Goal: Find specific page/section: Find specific page/section

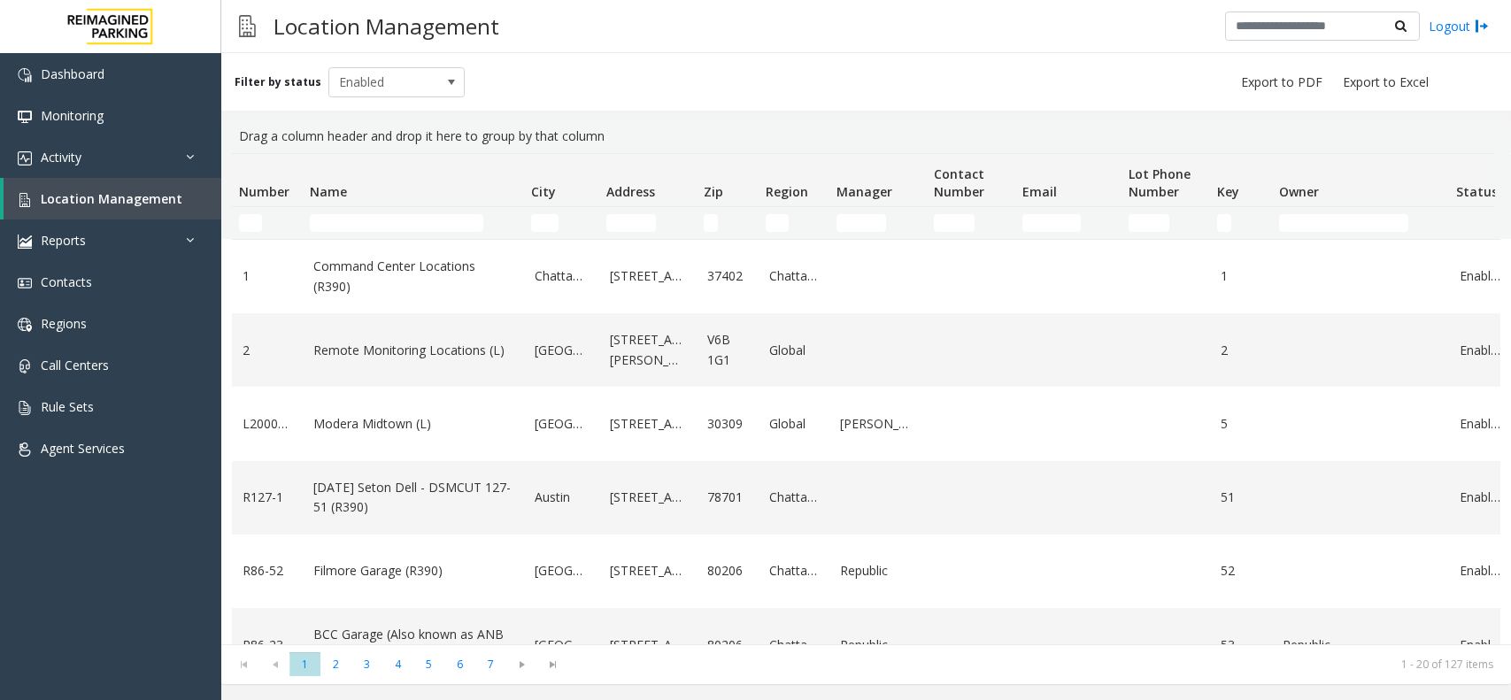
click at [399, 223] on input "Name Filter" at bounding box center [396, 223] width 173 height 18
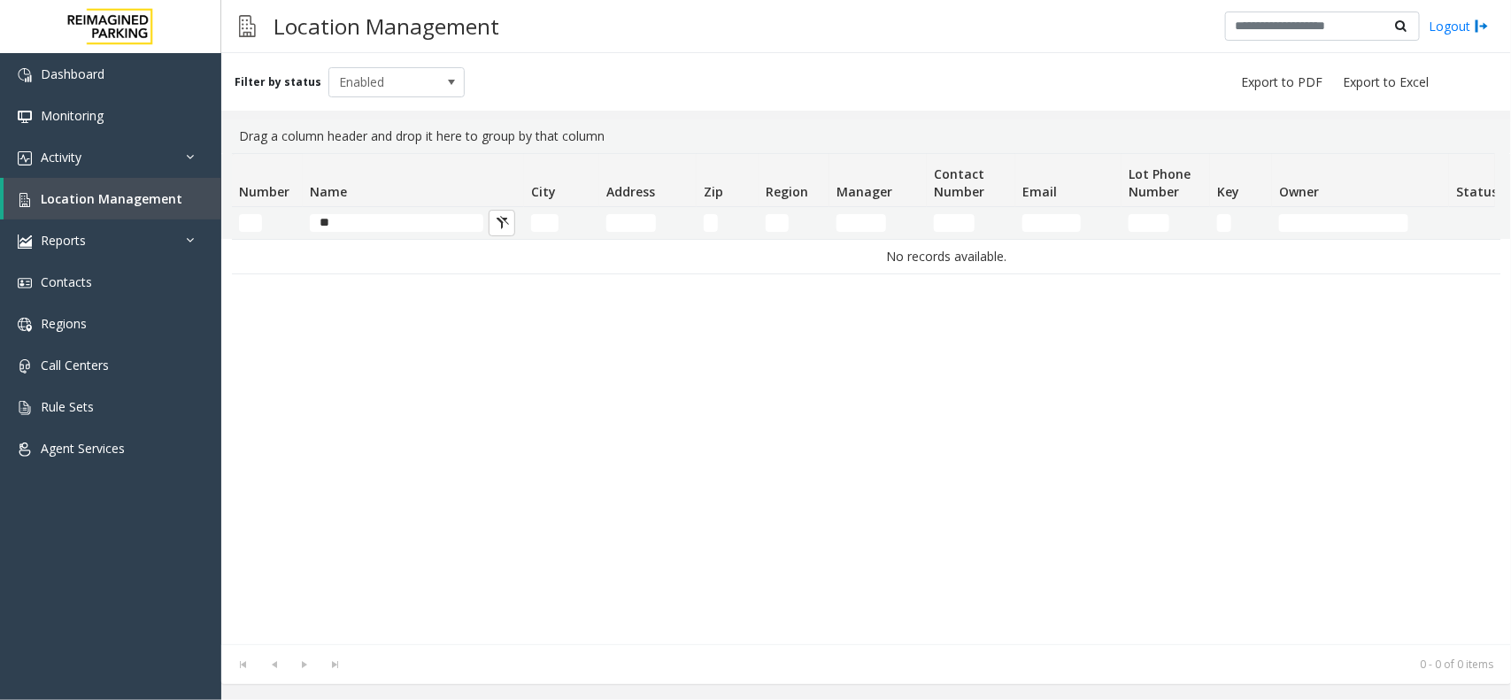
type input "*"
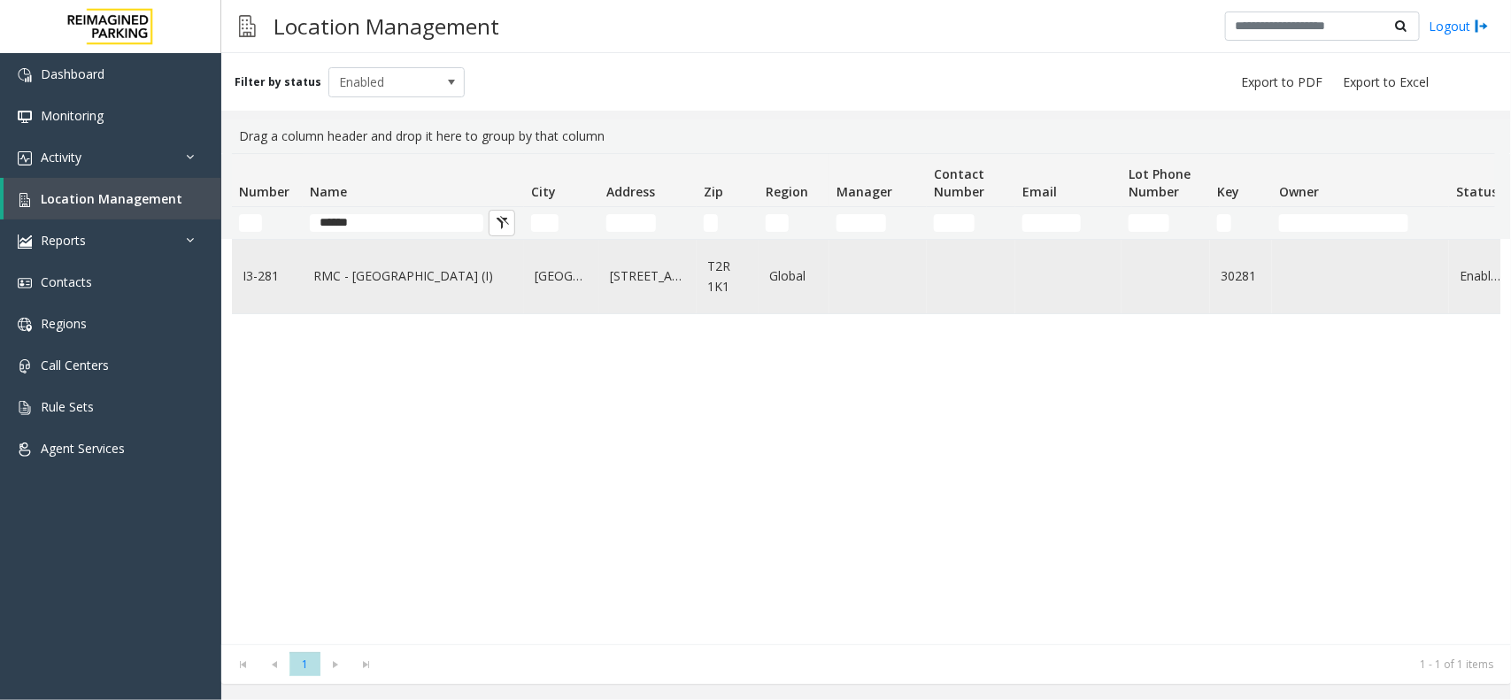
type input "*****"
click at [374, 250] on td "RMC - [GEOGRAPHIC_DATA] (I)" at bounding box center [413, 276] width 221 height 73
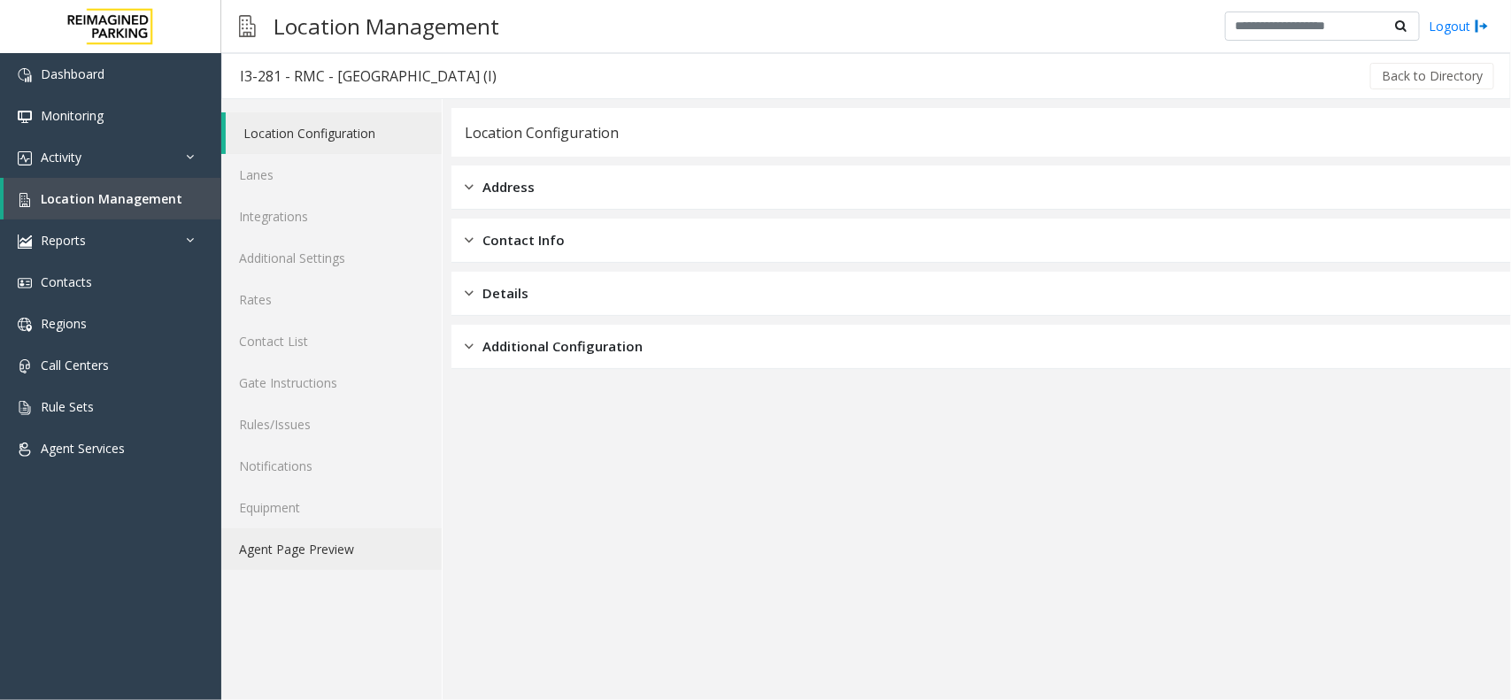
click at [351, 535] on link "Agent Page Preview" at bounding box center [331, 549] width 220 height 42
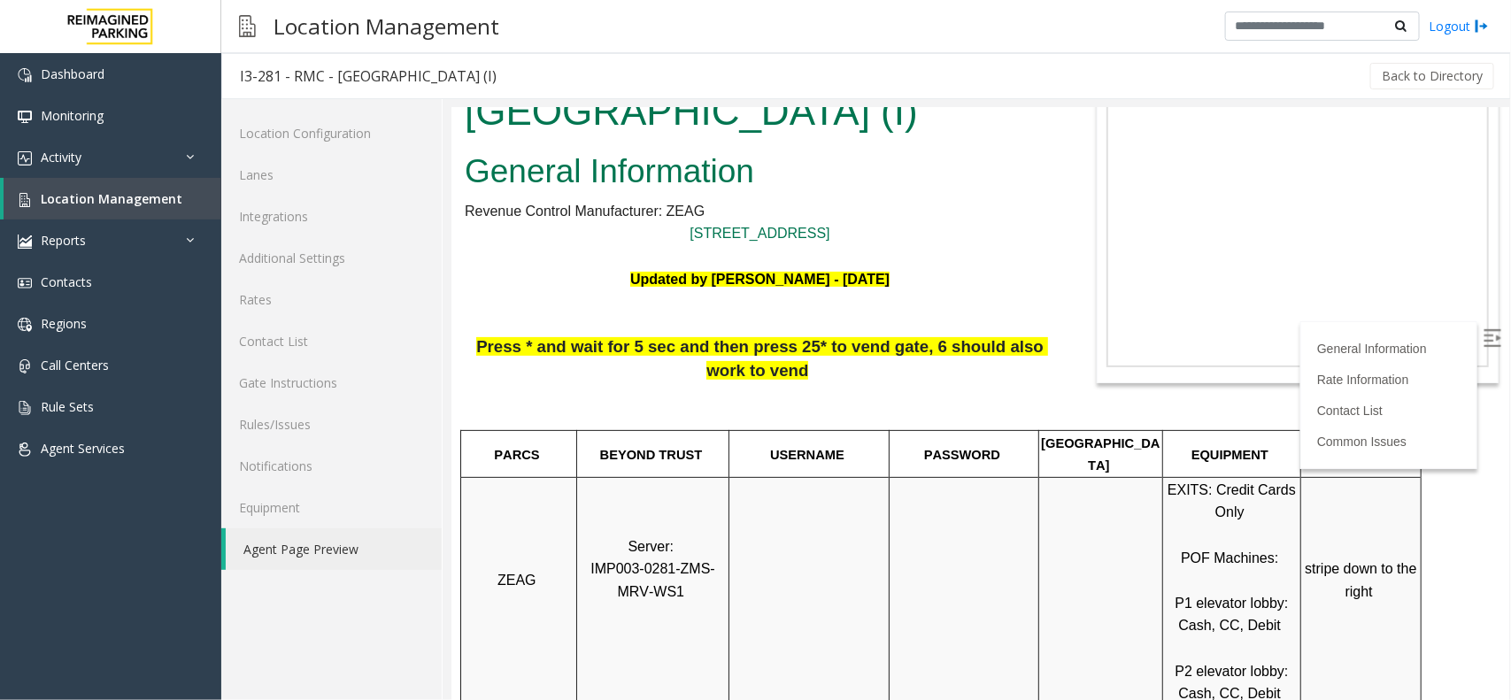
scroll to position [221, 0]
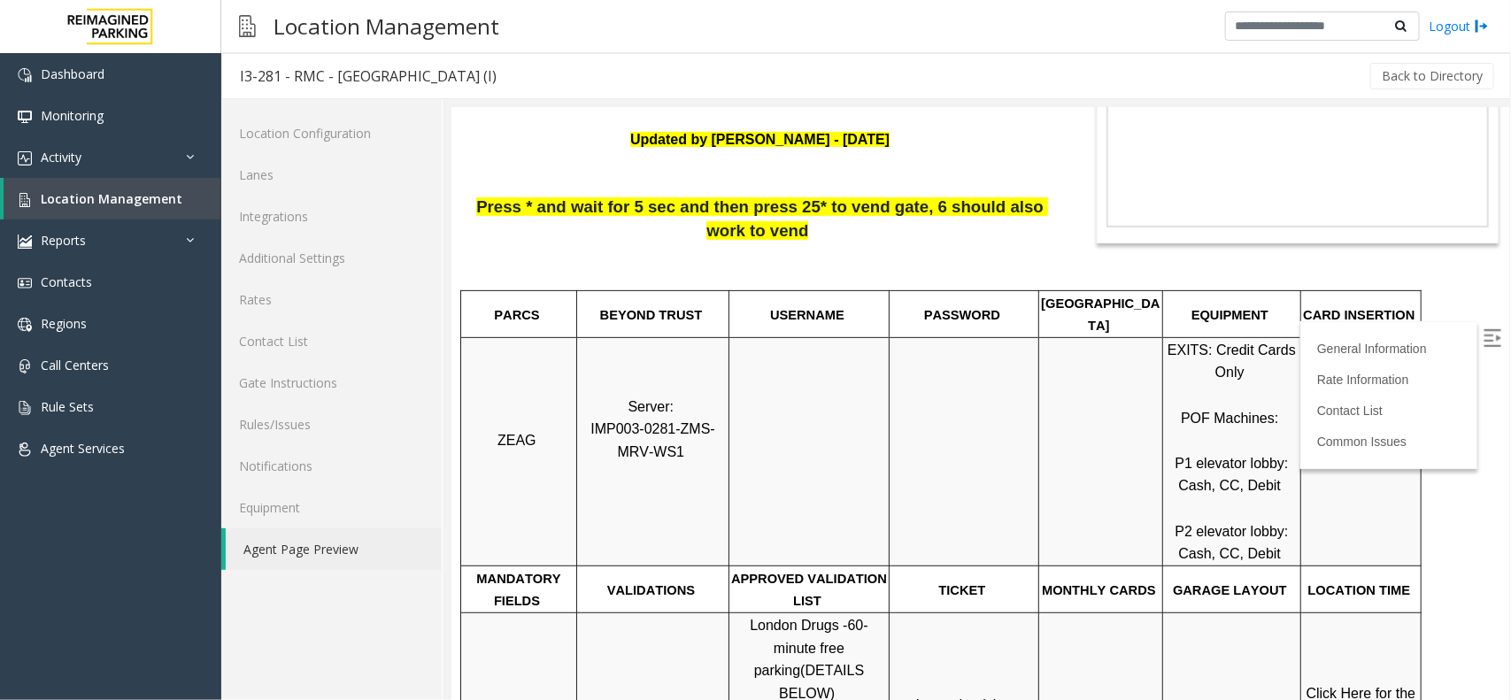
click at [1482, 334] on img at bounding box center [1491, 337] width 18 height 18
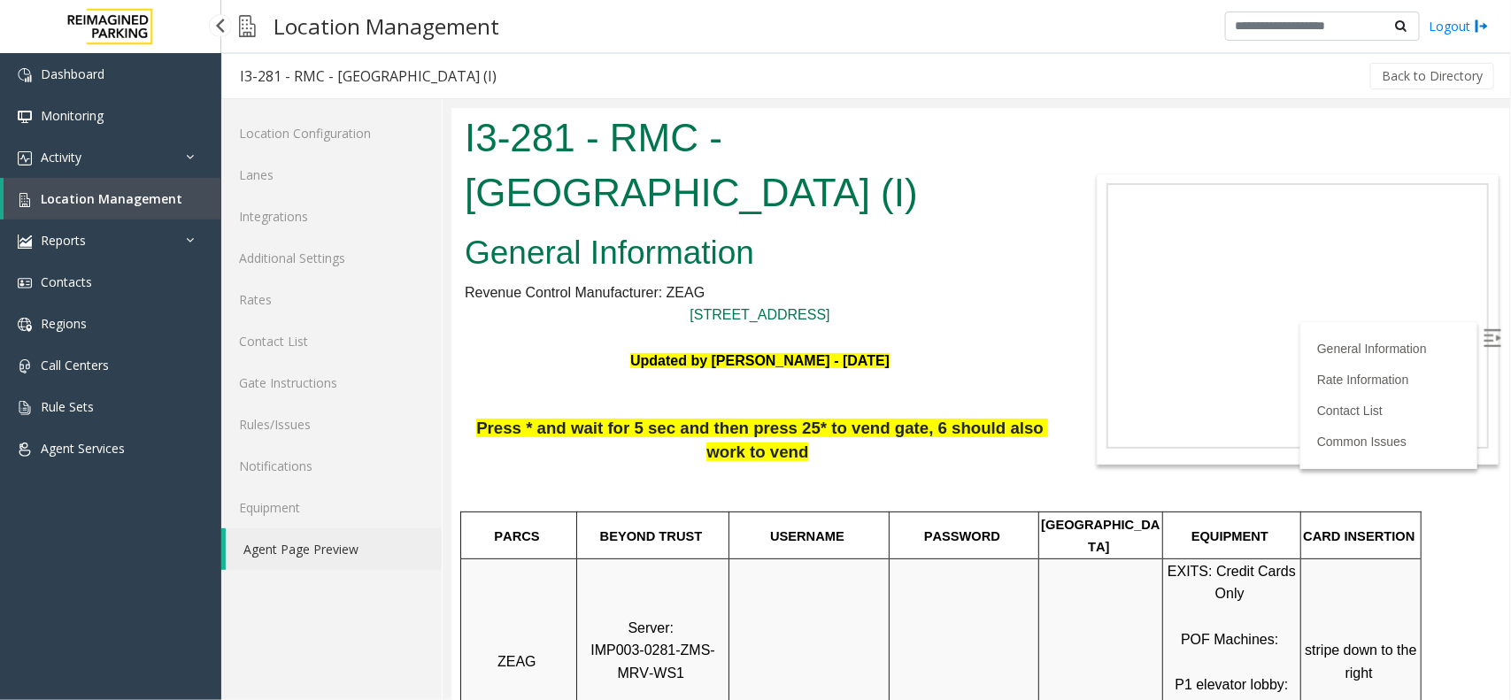
scroll to position [221, 0]
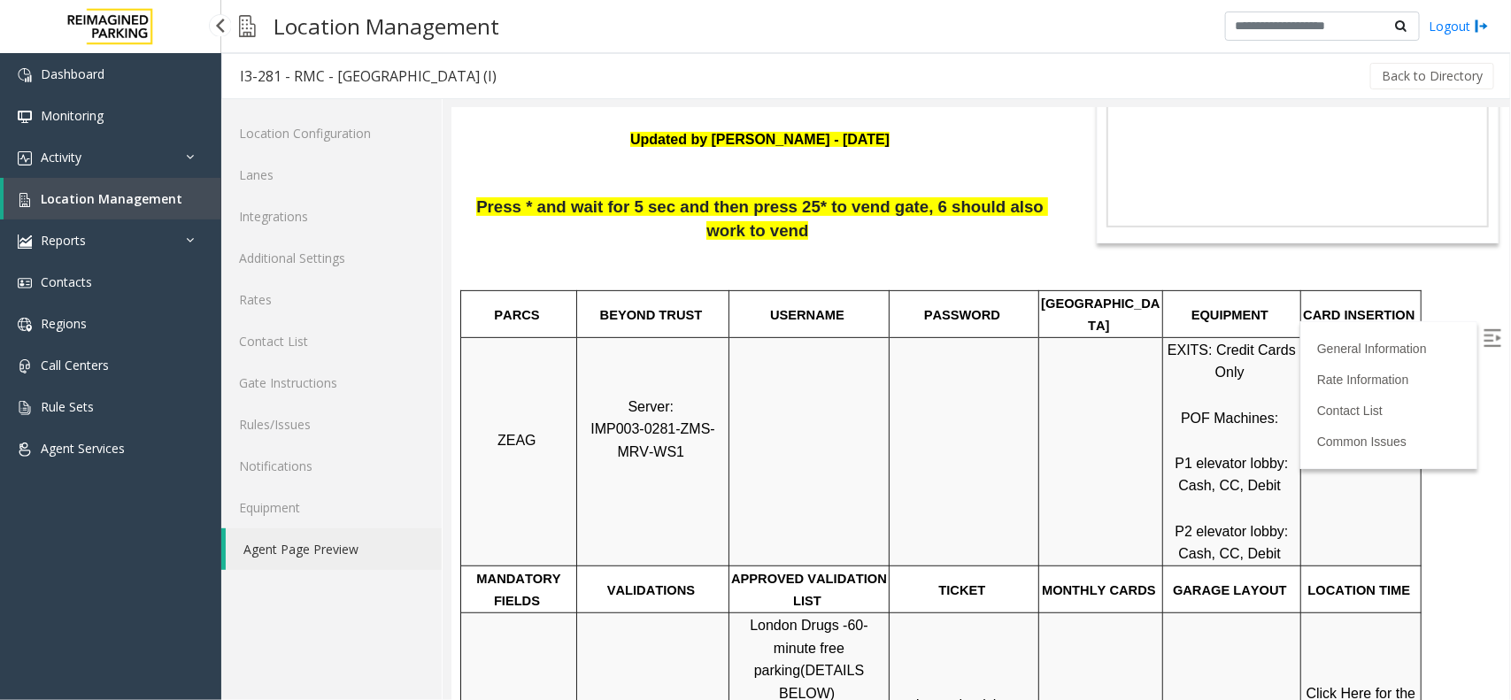
drag, startPoint x: 0, startPoint y: 0, endPoint x: 89, endPoint y: 181, distance: 202.2
click at [89, 181] on link "Location Management" at bounding box center [113, 199] width 218 height 42
